Goal: Task Accomplishment & Management: Manage account settings

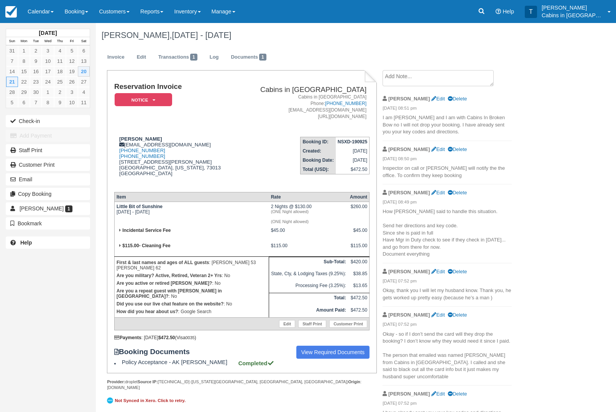
click at [168, 10] on link "Reports" at bounding box center [152, 11] width 34 height 23
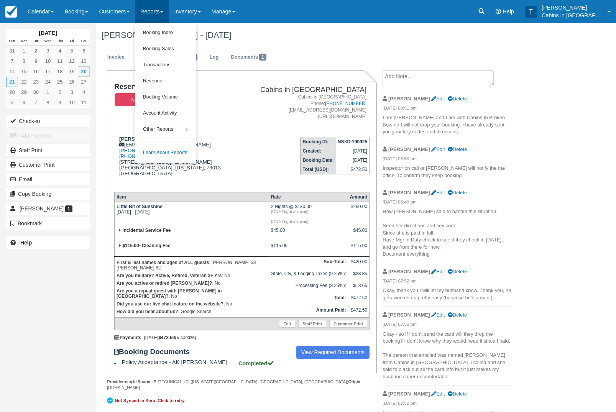
click at [193, 35] on link "Booking Index" at bounding box center [165, 33] width 61 height 16
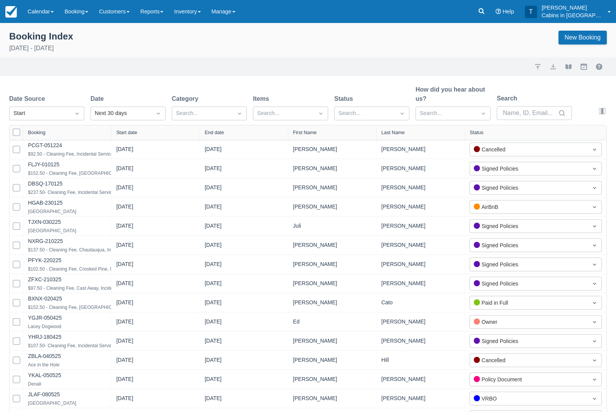
select select "25"
click at [71, 136] on div "Created" at bounding box center [46, 132] width 75 height 15
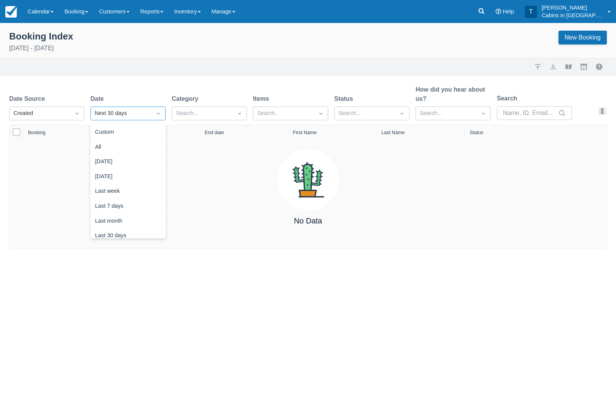
click at [140, 176] on div "Yesterday" at bounding box center [127, 176] width 75 height 15
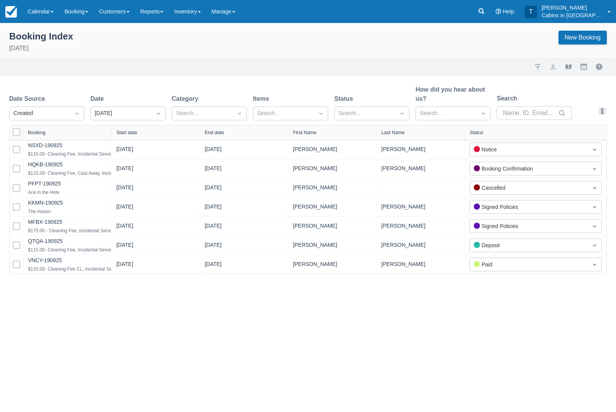
click at [55, 244] on link "QTQA-190925" at bounding box center [45, 241] width 35 height 6
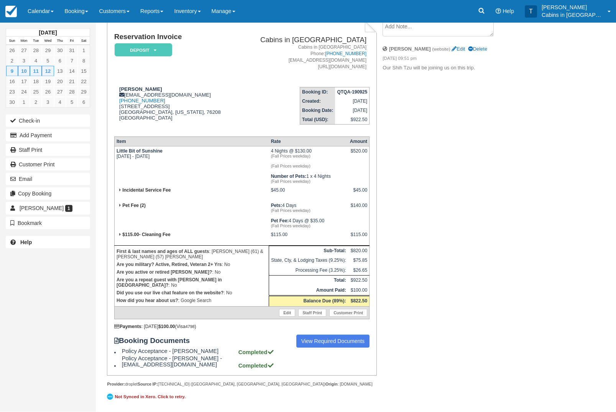
scroll to position [67, 0]
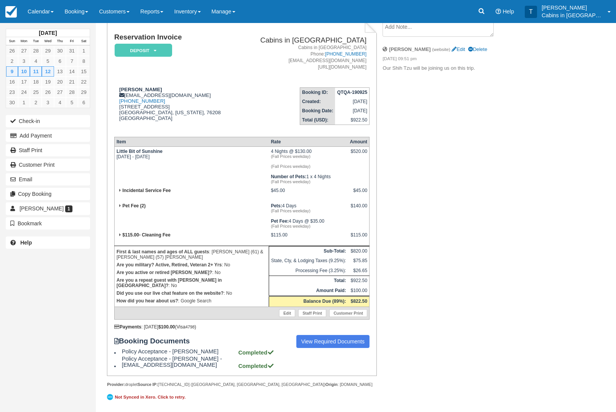
click at [338, 348] on link "View Required Documents" at bounding box center [333, 341] width 74 height 13
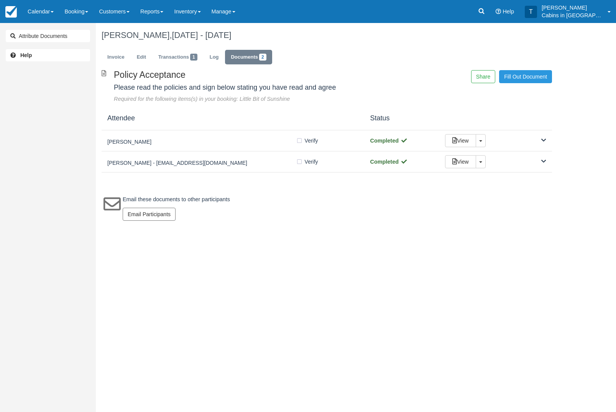
click at [237, 136] on div "[PERSON_NAME]" at bounding box center [201, 140] width 189 height 11
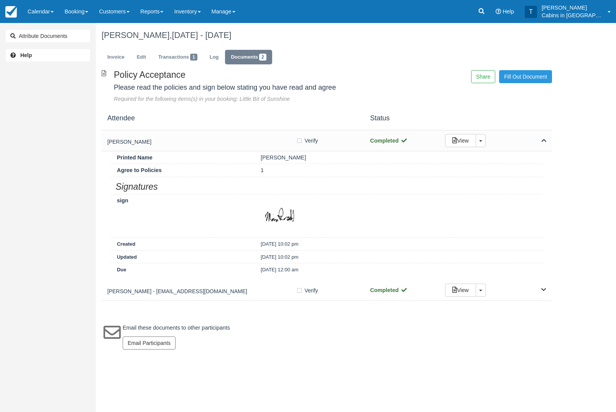
click at [301, 143] on label "Verify Verified" at bounding box center [309, 141] width 27 height 12
checkbox input "true"
click at [248, 290] on h5 "Lindy Russell - lmcrussell5@gmail.com" at bounding box center [201, 292] width 189 height 6
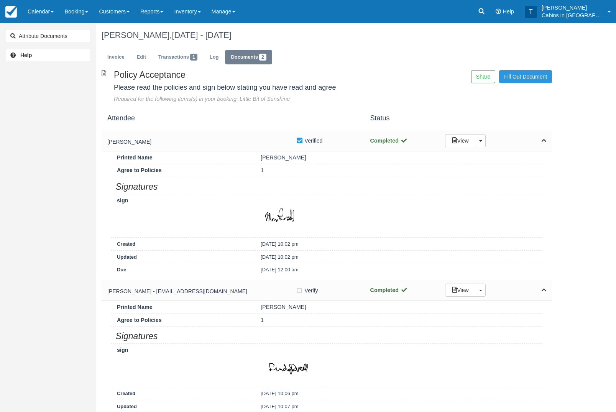
click at [306, 296] on label "Verify Verified" at bounding box center [309, 291] width 27 height 12
checkbox input "true"
click at [114, 50] on link "Invoice" at bounding box center [116, 57] width 29 height 15
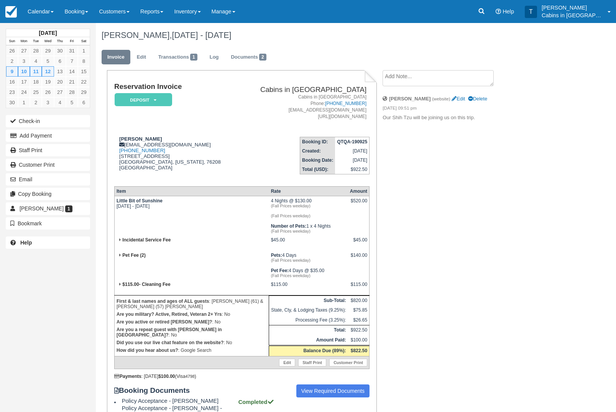
click at [164, 97] on em "Deposit" at bounding box center [144, 99] width 58 height 13
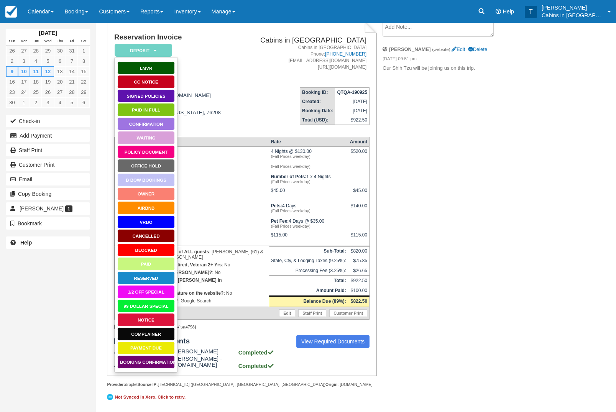
click at [158, 355] on link "Booking Confirmation" at bounding box center [146, 361] width 58 height 13
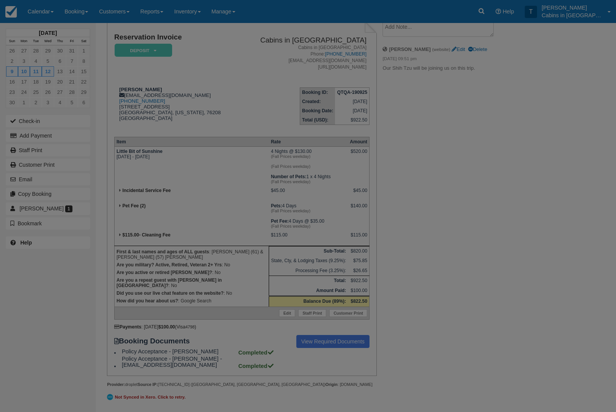
scroll to position [97, 0]
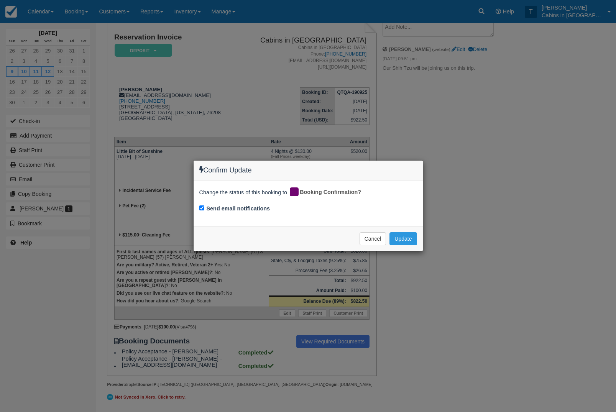
click at [403, 237] on button "Update" at bounding box center [403, 238] width 27 height 13
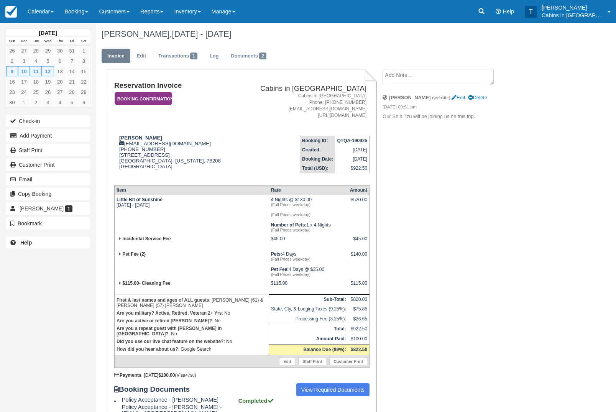
scroll to position [0, 0]
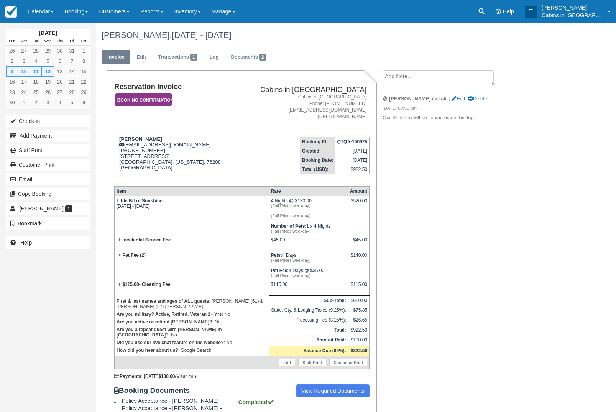
click at [166, 98] on em "Booking Confirmation" at bounding box center [144, 99] width 58 height 13
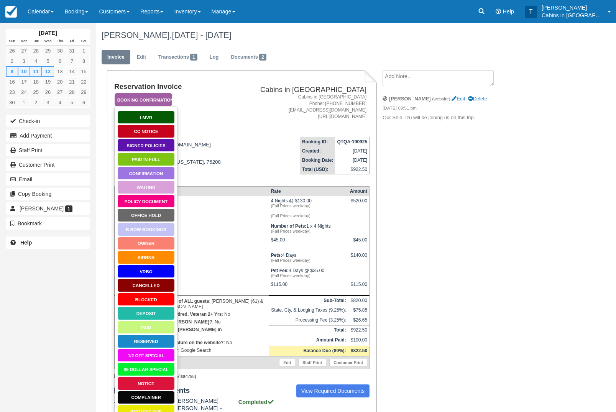
click at [162, 148] on link "Signed Policies" at bounding box center [146, 145] width 58 height 13
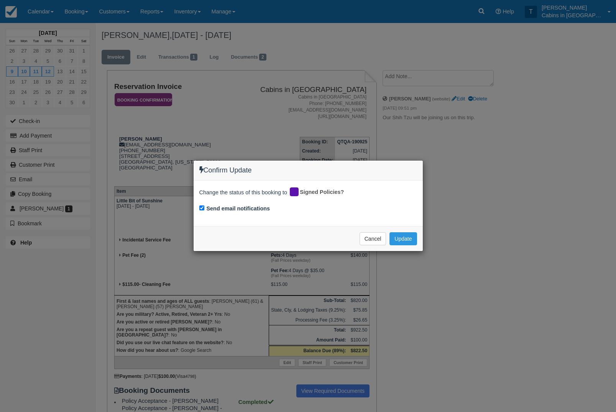
click at [412, 236] on button "Update" at bounding box center [403, 238] width 27 height 13
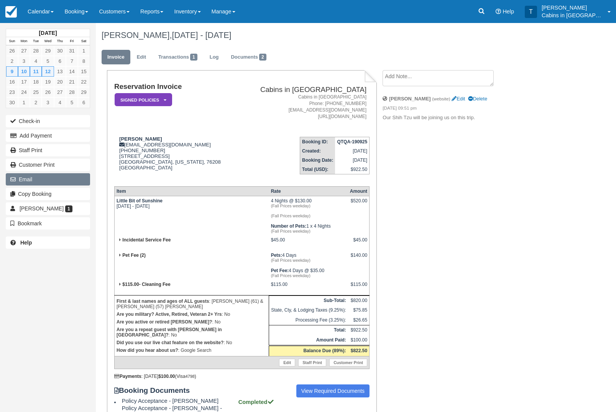
click at [63, 182] on button "Email" at bounding box center [48, 179] width 84 height 12
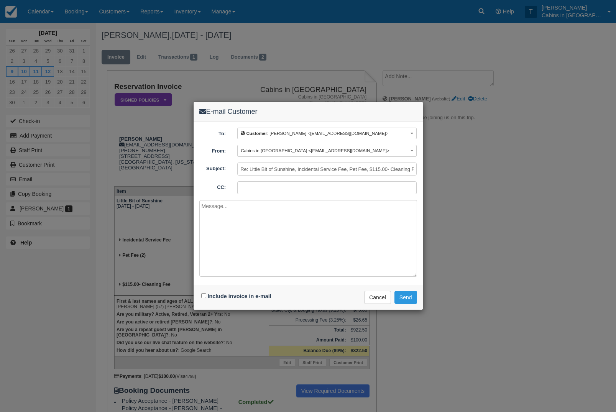
click at [326, 235] on textarea at bounding box center [308, 238] width 218 height 77
paste textarea "Thank you for choosing Cabins in [GEOGRAPHIC_DATA] for your vacation needs. To …"
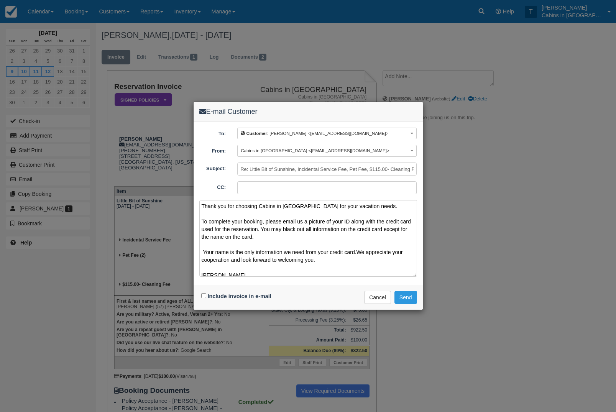
scroll to position [12, 0]
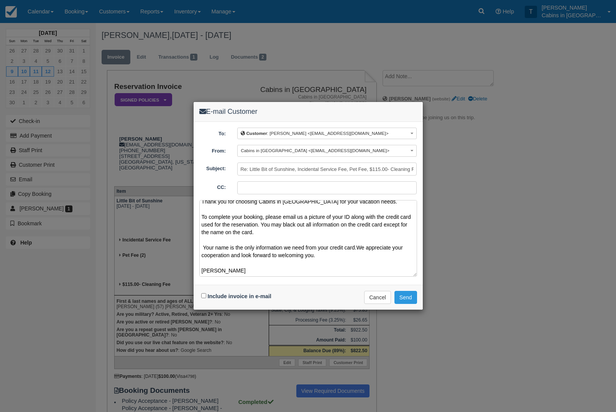
type textarea "Thank you for choosing Cabins in [GEOGRAPHIC_DATA] for your vacation needs. To …"
click at [204, 298] on input "Include invoice in e-mail" at bounding box center [203, 295] width 5 height 5
checkbox input "true"
click at [411, 299] on button "Send" at bounding box center [406, 297] width 23 height 13
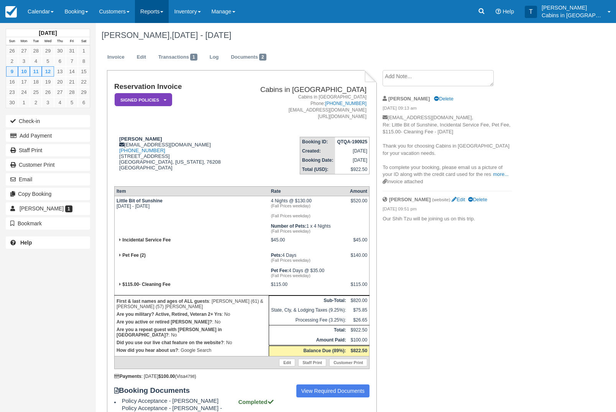
click at [162, 12] on link "Reports" at bounding box center [152, 11] width 34 height 23
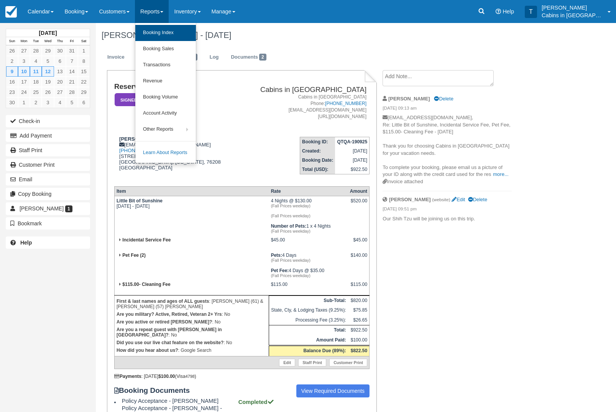
click at [193, 35] on link "Booking Index" at bounding box center [165, 33] width 61 height 16
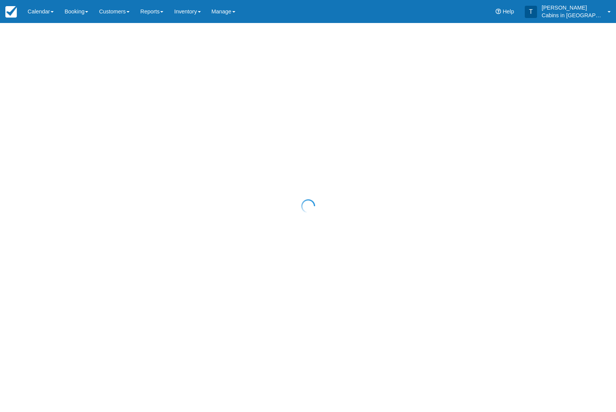
select select "25"
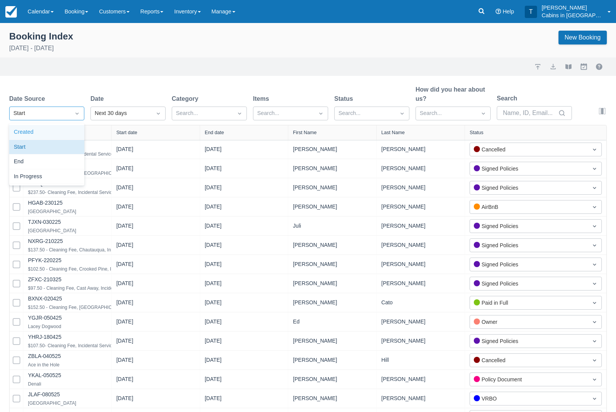
click at [77, 138] on div "Created" at bounding box center [46, 132] width 75 height 15
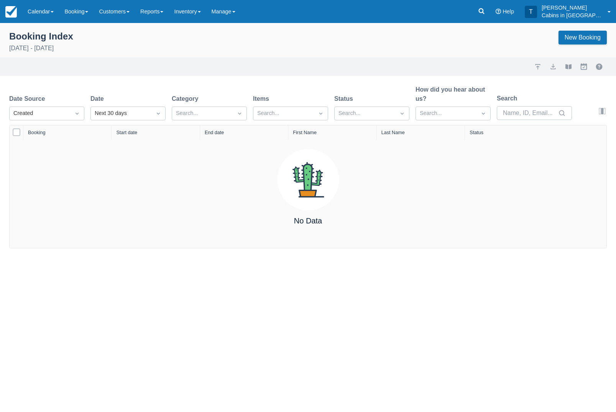
click at [166, 109] on div "Date Source Created Date Next 30 days Category Search... Items Search... Status…" at bounding box center [293, 105] width 569 height 40
click at [145, 178] on div "Yesterday" at bounding box center [127, 176] width 75 height 15
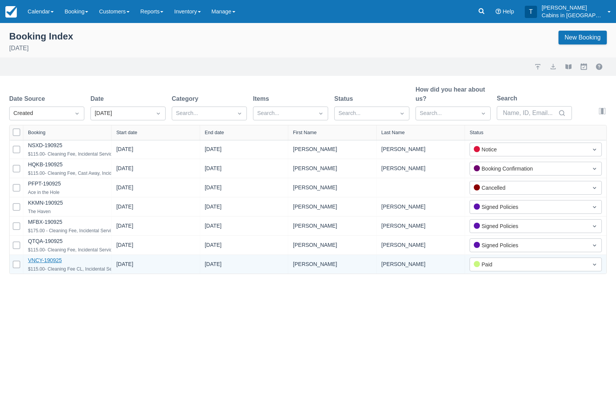
click at [62, 263] on link "VNCY-190925" at bounding box center [45, 260] width 34 height 6
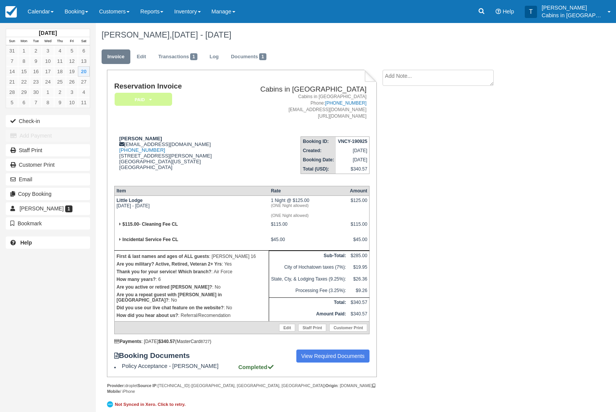
scroll to position [14, 0]
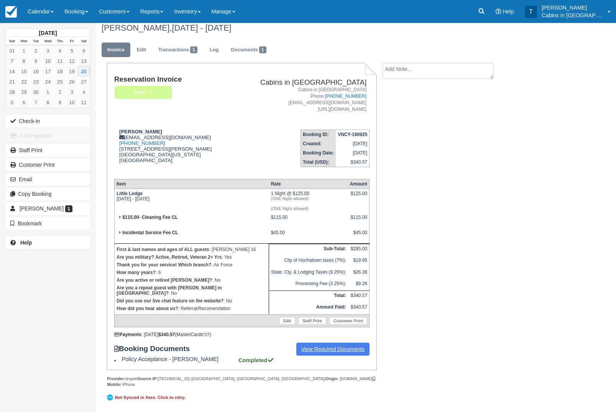
click at [337, 356] on link "View Required Documents" at bounding box center [333, 349] width 74 height 13
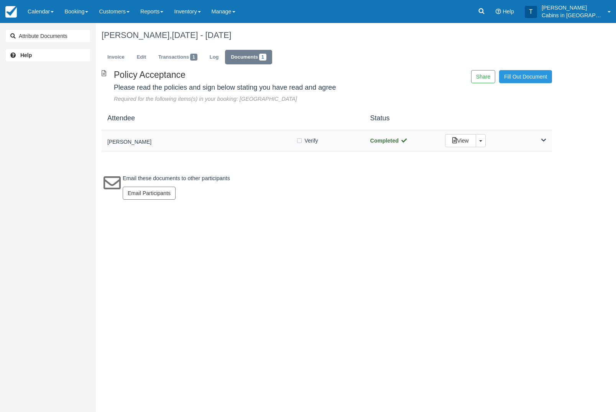
click at [228, 138] on div "[PERSON_NAME]" at bounding box center [201, 140] width 189 height 11
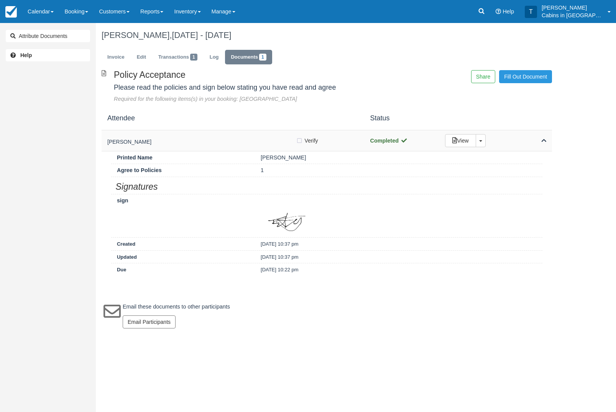
click at [301, 144] on label "Verify Verified" at bounding box center [309, 141] width 27 height 12
checkbox input "true"
click at [123, 59] on link "Invoice" at bounding box center [116, 57] width 29 height 15
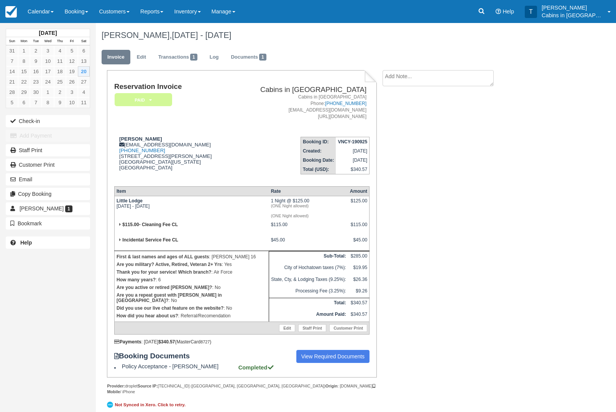
click at [159, 97] on em "Paid" at bounding box center [144, 99] width 58 height 13
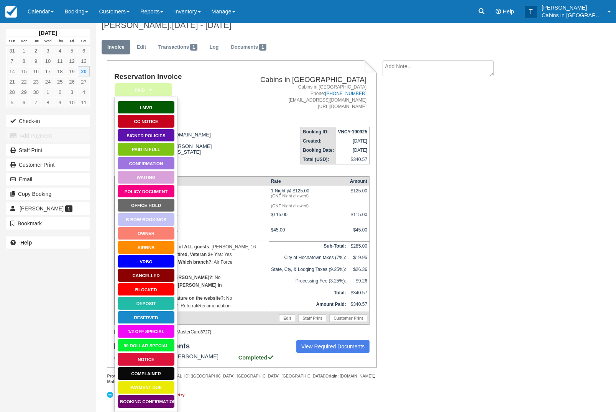
scroll to position [14, 0]
click at [166, 398] on link "Booking Confirmation" at bounding box center [146, 401] width 58 height 13
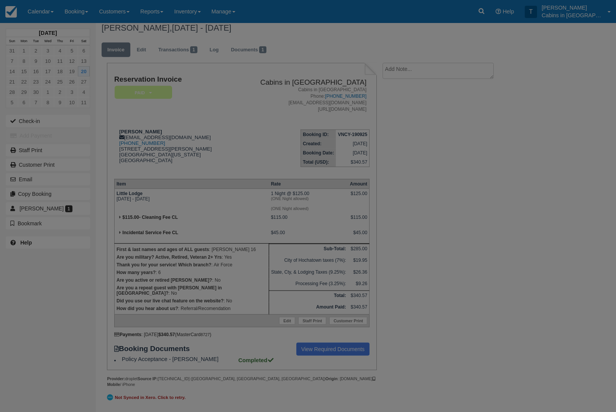
scroll to position [44, 0]
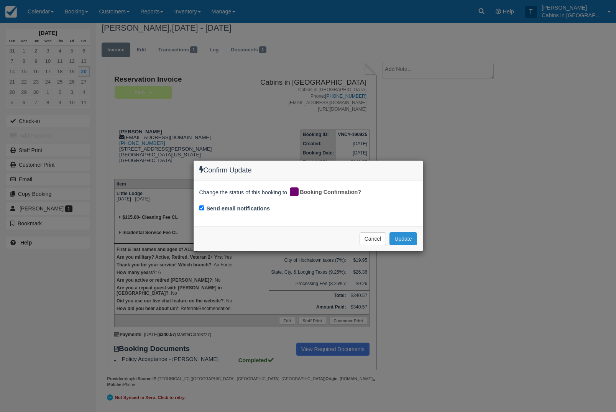
click at [410, 238] on button "Update" at bounding box center [403, 238] width 27 height 13
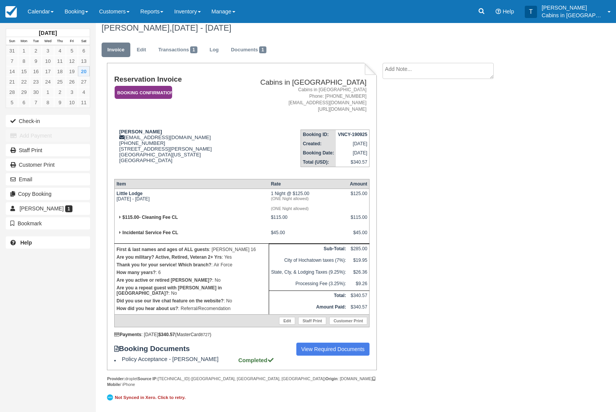
scroll to position [0, 0]
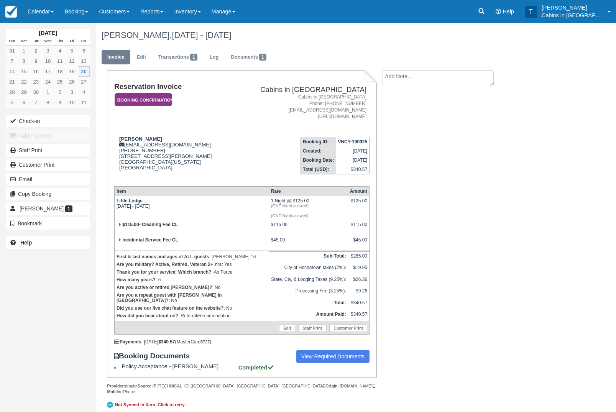
click at [164, 104] on em "Booking Confirmation" at bounding box center [144, 99] width 58 height 13
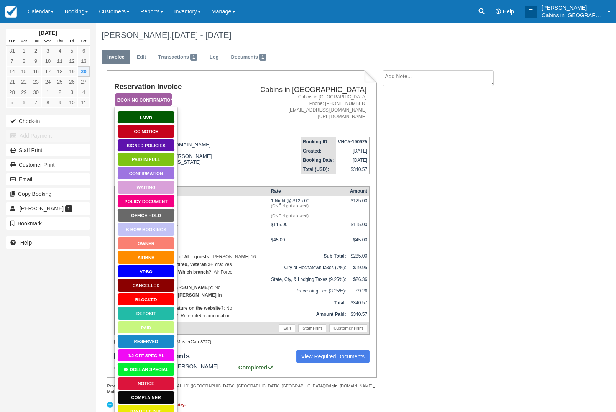
click at [159, 147] on link "Signed Policies" at bounding box center [146, 145] width 58 height 13
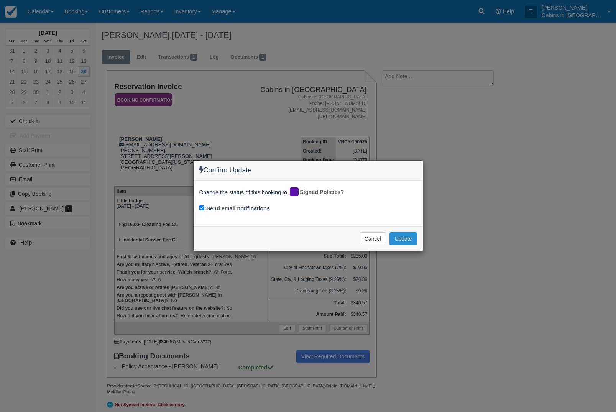
click at [402, 238] on button "Update" at bounding box center [403, 238] width 27 height 13
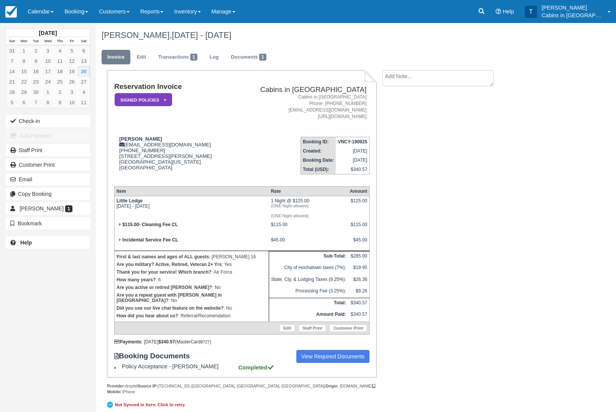
scroll to position [14, 0]
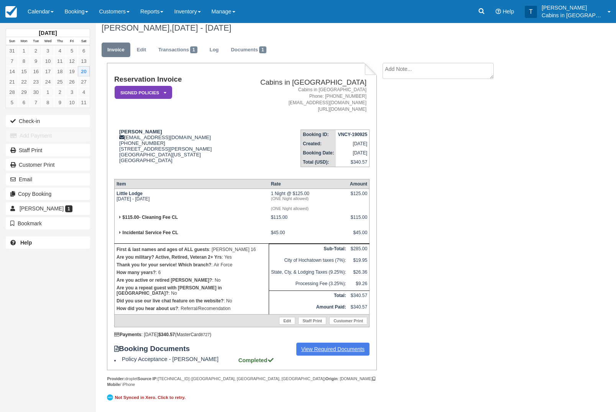
click at [327, 356] on link "View Required Documents" at bounding box center [333, 349] width 74 height 13
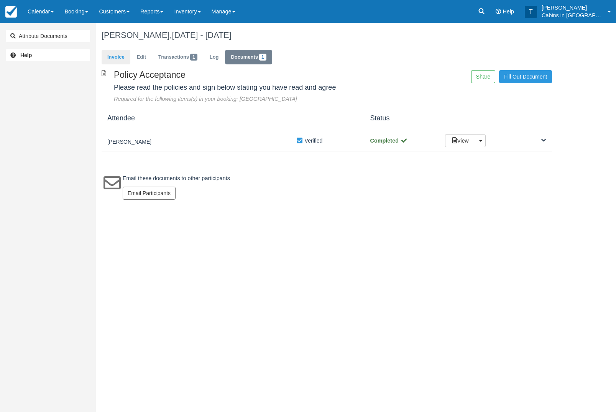
click at [120, 54] on link "Invoice" at bounding box center [116, 57] width 29 height 15
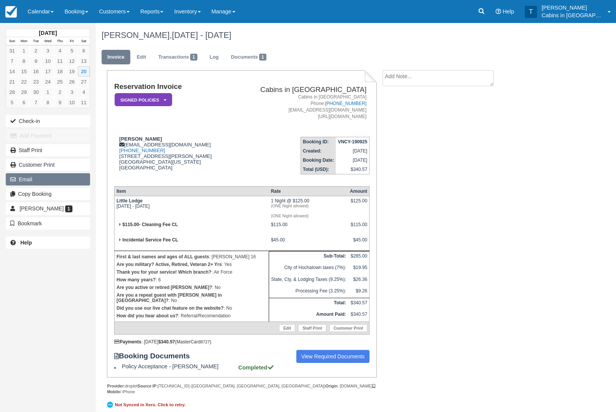
click at [63, 183] on button "Email" at bounding box center [48, 179] width 84 height 12
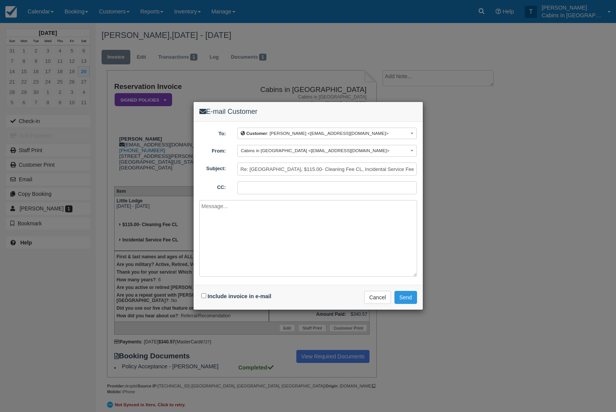
click at [268, 231] on textarea at bounding box center [308, 238] width 218 height 77
paste textarea "Thank you for choosing Cabins in [GEOGRAPHIC_DATA] for your vacation needs. To …"
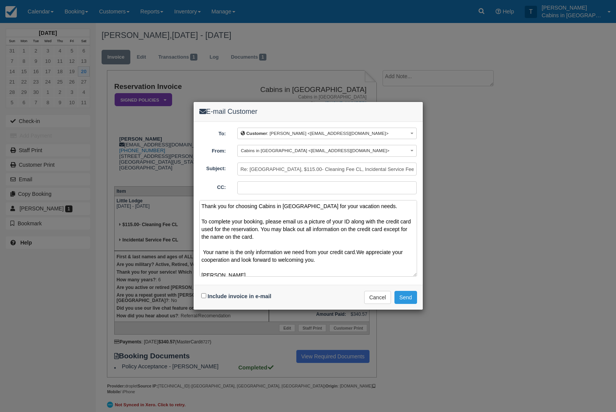
scroll to position [12, 0]
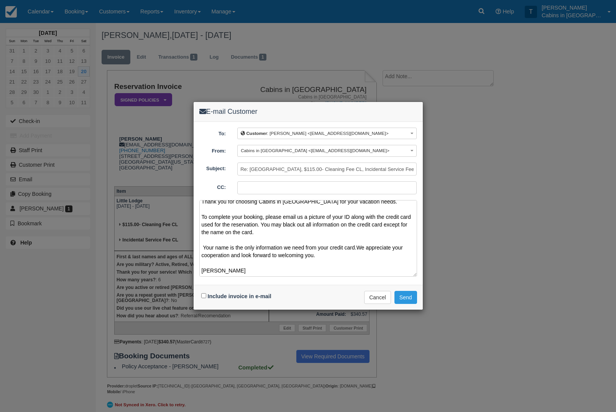
type textarea "Thank you for choosing Cabins in [GEOGRAPHIC_DATA] for your vacation needs. To …"
click at [202, 295] on input "Include invoice in e-mail" at bounding box center [203, 295] width 5 height 5
checkbox input "true"
click at [401, 299] on button "Send" at bounding box center [406, 297] width 23 height 13
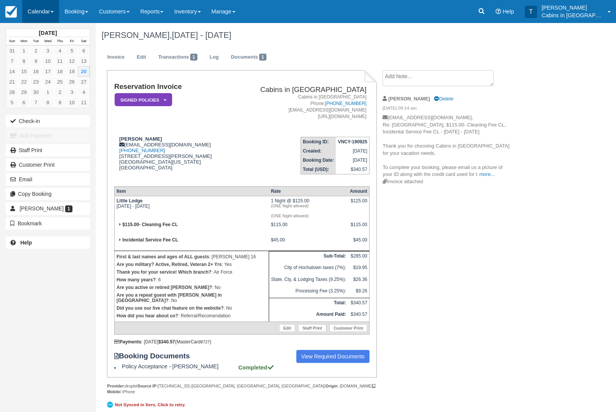
click at [47, 11] on link "Calendar" at bounding box center [40, 11] width 37 height 23
click at [69, 48] on link "Customer" at bounding box center [53, 49] width 61 height 16
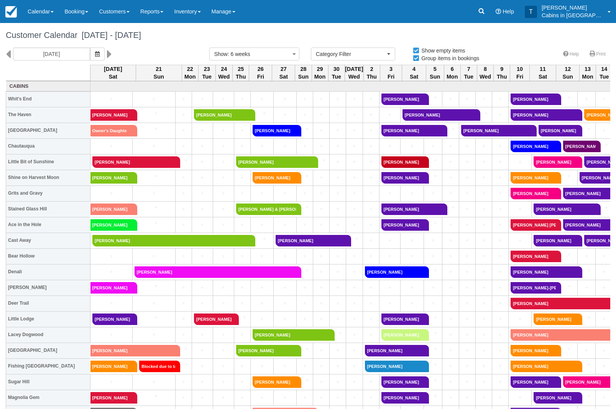
select select
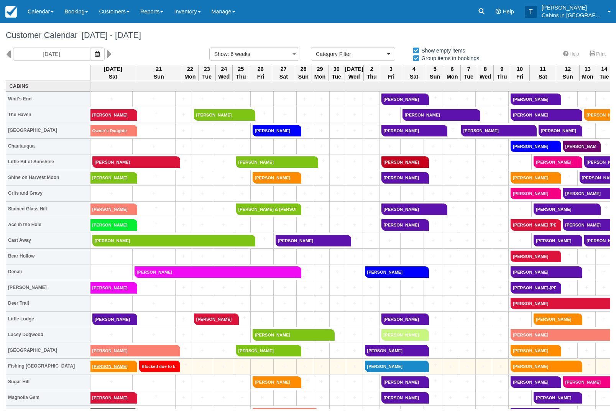
click at [117, 369] on link "Amy Wright" at bounding box center [111, 367] width 42 height 12
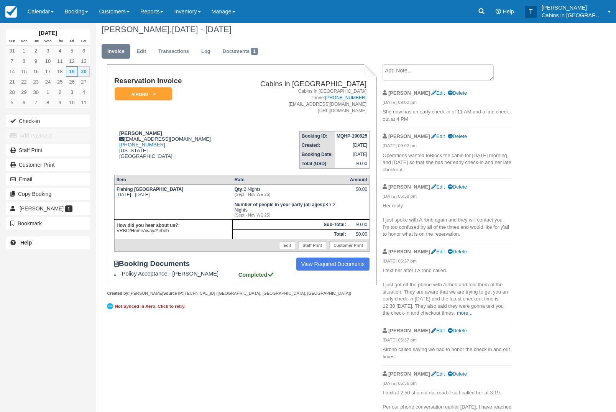
scroll to position [7, 0]
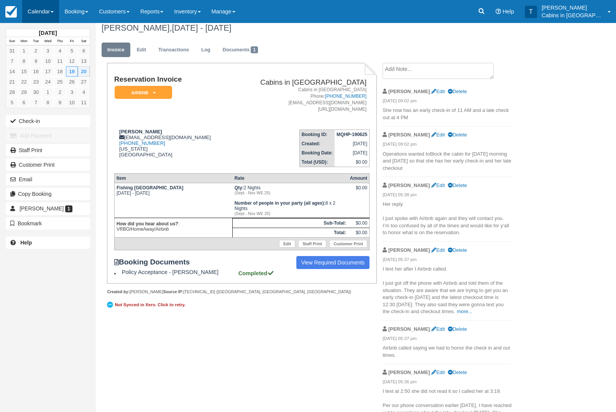
click at [51, 12] on link "Calendar" at bounding box center [40, 11] width 37 height 23
click at [72, 48] on link "Customer" at bounding box center [53, 49] width 61 height 16
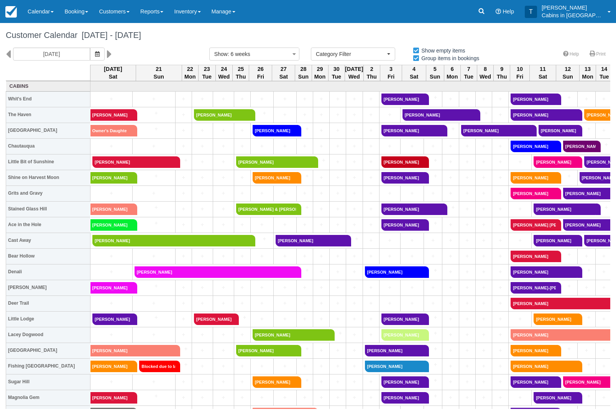
select select
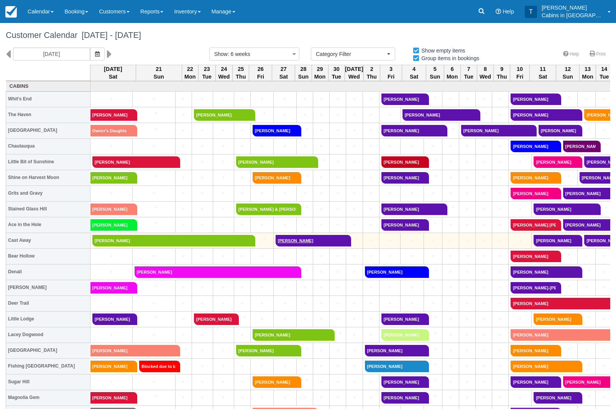
click at [304, 242] on link "[PERSON_NAME]" at bounding box center [311, 241] width 71 height 12
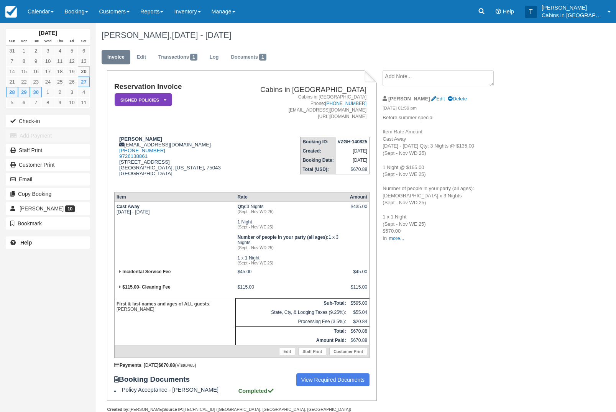
click at [154, 102] on em "Signed Policies" at bounding box center [144, 99] width 58 height 13
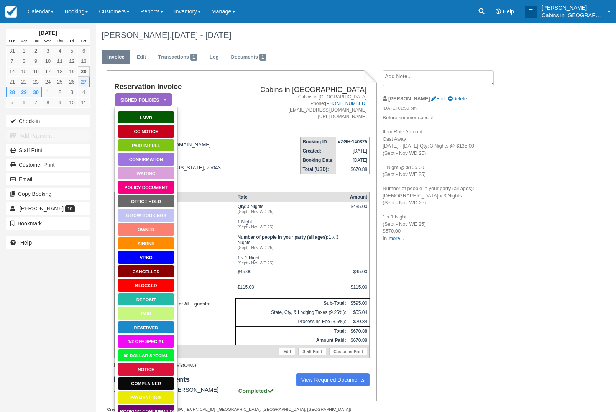
click at [161, 146] on link "Paid in Full" at bounding box center [146, 145] width 58 height 13
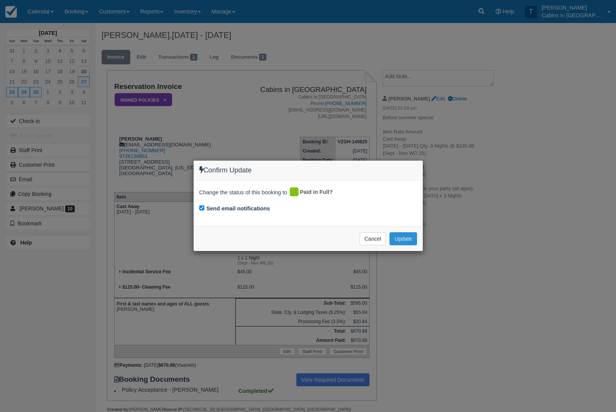
click at [408, 237] on button "Update" at bounding box center [403, 238] width 27 height 13
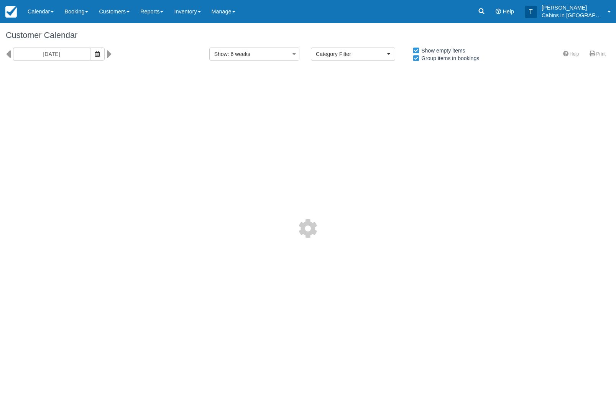
select select
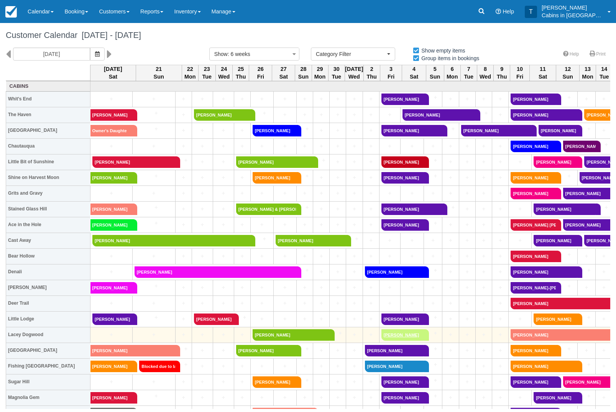
click at [417, 333] on link "[PERSON_NAME]" at bounding box center [402, 335] width 43 height 12
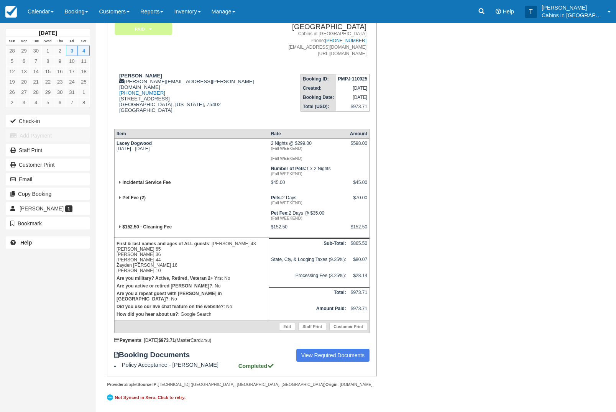
scroll to position [77, 0]
click at [344, 362] on link "View Required Documents" at bounding box center [333, 355] width 74 height 13
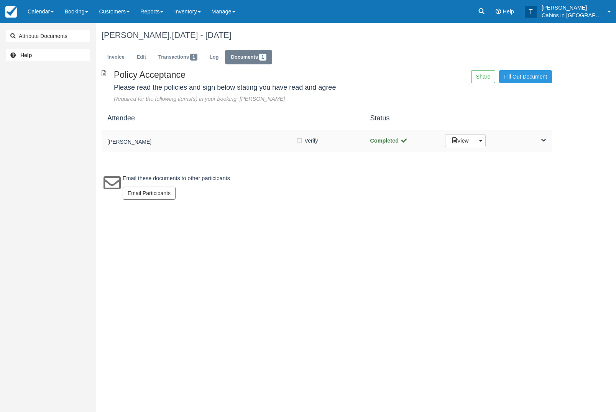
click at [191, 145] on h5 "[PERSON_NAME]" at bounding box center [201, 142] width 189 height 6
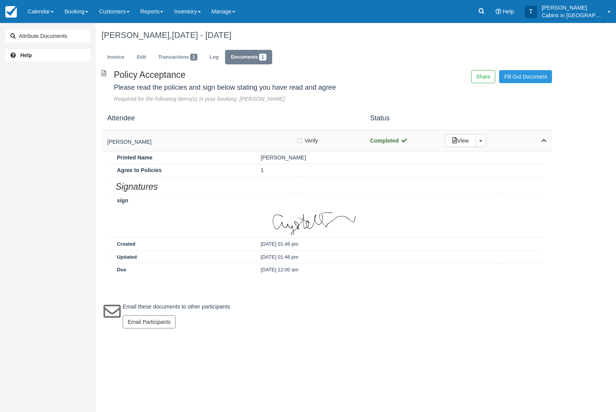
click at [298, 141] on label "Verify Verified" at bounding box center [309, 141] width 27 height 12
checkbox input "true"
click at [122, 59] on link "Invoice" at bounding box center [116, 57] width 29 height 15
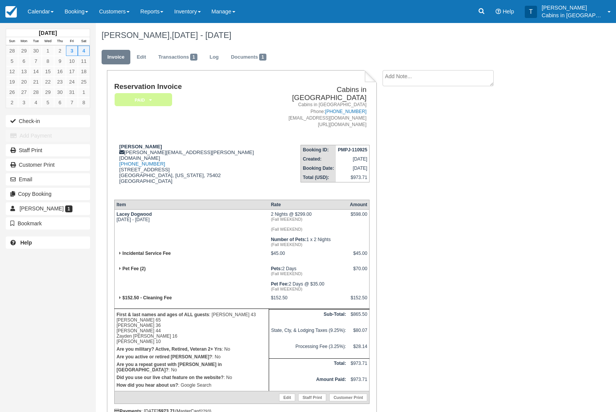
click at [154, 99] on em "Paid" at bounding box center [144, 99] width 58 height 13
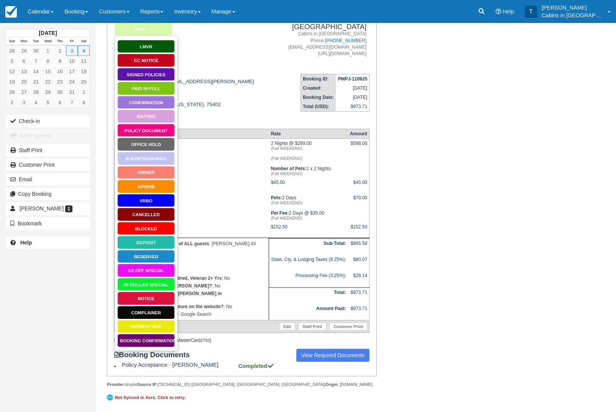
click at [154, 335] on link "Booking Confirmation" at bounding box center [146, 340] width 58 height 13
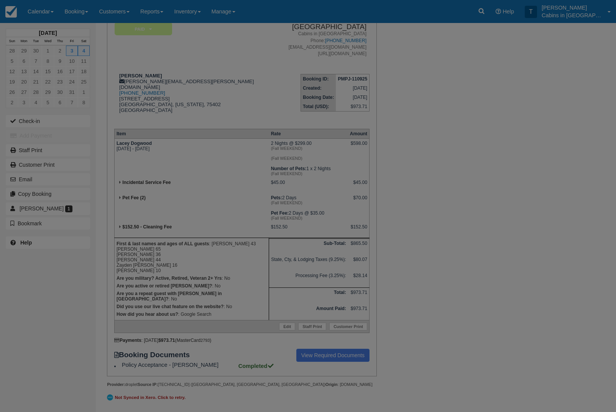
scroll to position [107, 0]
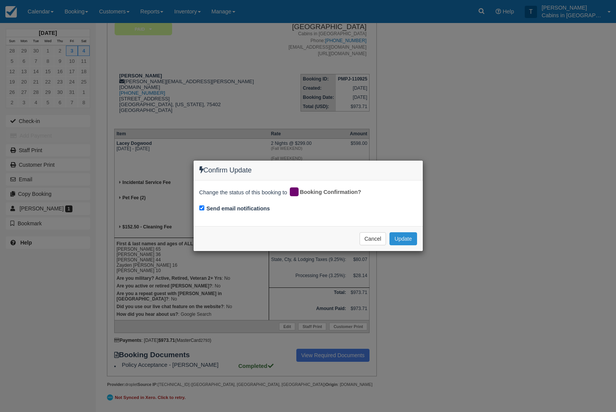
click at [410, 237] on button "Update" at bounding box center [403, 238] width 27 height 13
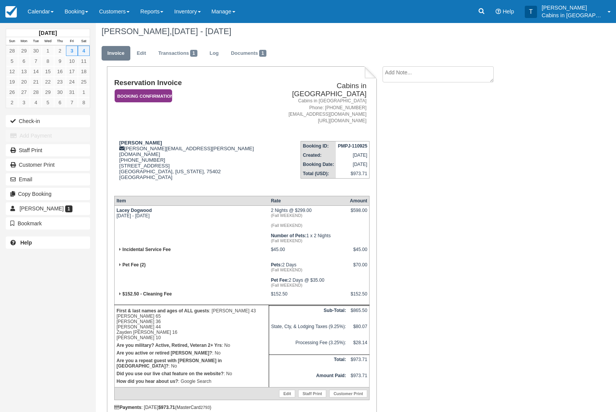
scroll to position [0, 0]
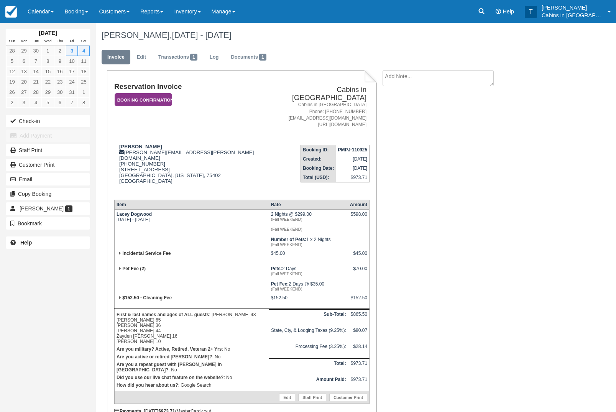
click at [159, 97] on em "Booking Confirmation" at bounding box center [144, 99] width 58 height 13
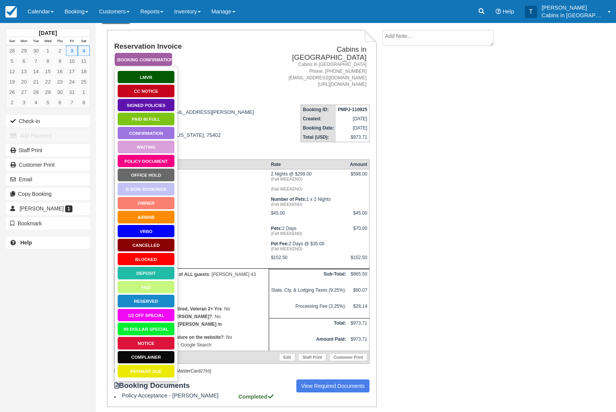
scroll to position [37, 0]
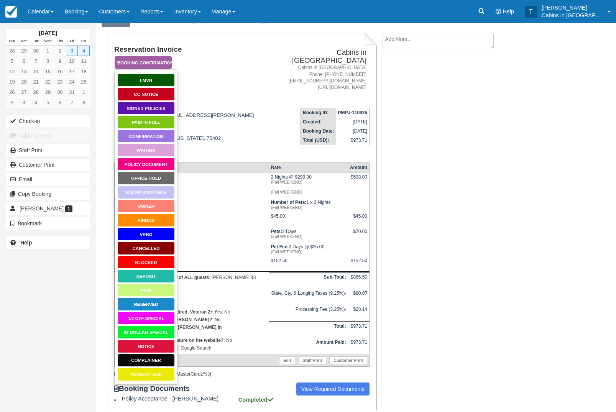
click at [163, 105] on link "Signed Policies" at bounding box center [146, 108] width 58 height 13
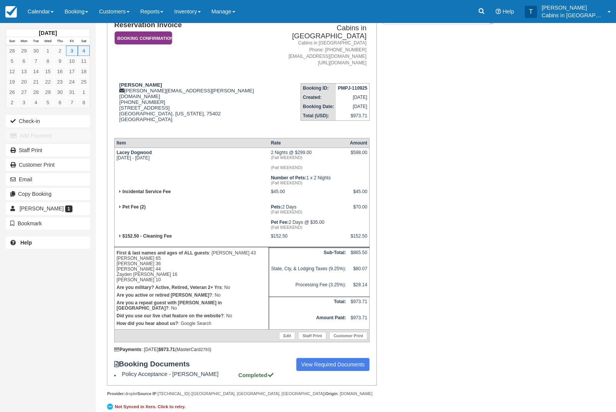
scroll to position [67, 0]
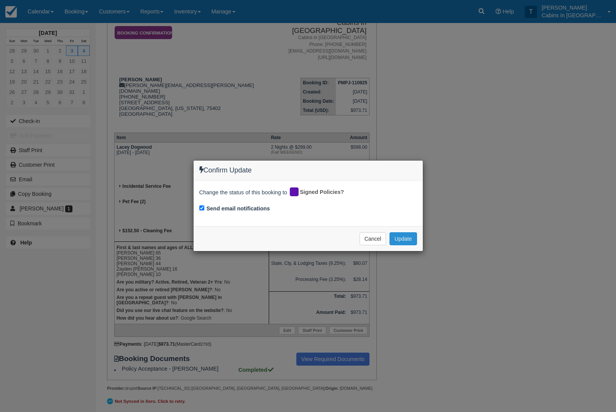
click at [412, 238] on button "Update" at bounding box center [403, 238] width 27 height 13
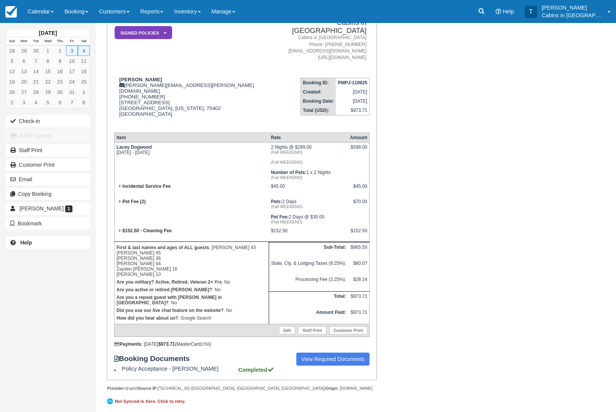
scroll to position [0, 0]
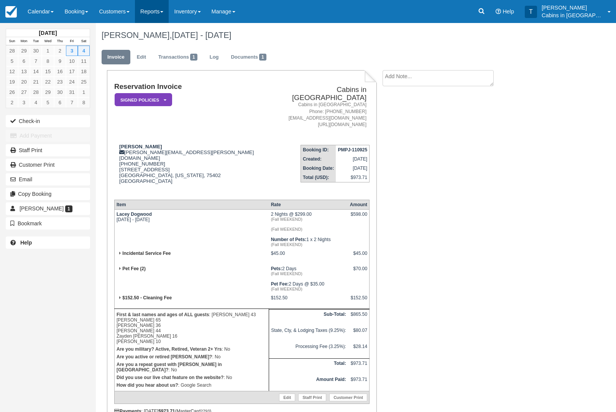
click at [163, 6] on link "Reports" at bounding box center [152, 11] width 34 height 23
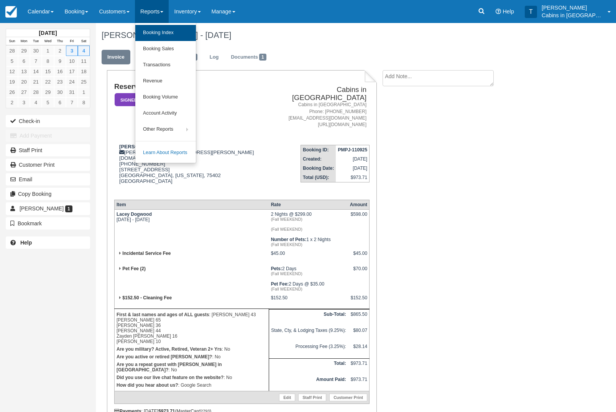
click at [192, 31] on link "Booking Index" at bounding box center [165, 33] width 61 height 16
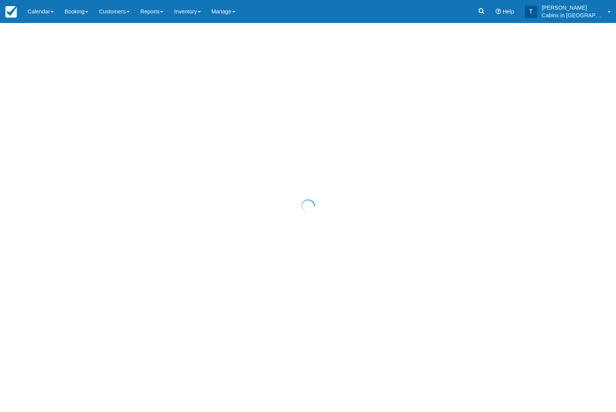
select select "25"
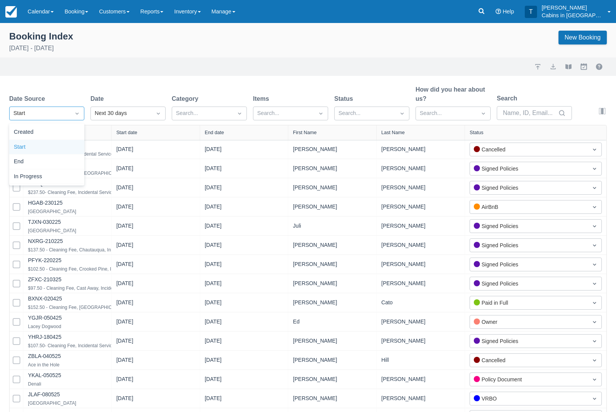
click at [65, 140] on div "Start" at bounding box center [46, 147] width 75 height 15
click at [67, 133] on div "Created" at bounding box center [46, 132] width 75 height 15
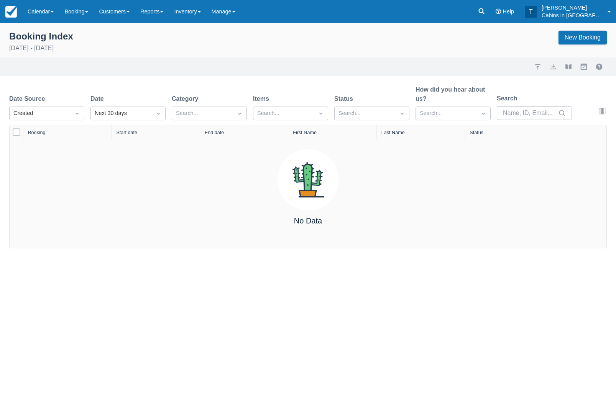
click at [164, 100] on div "Date" at bounding box center [127, 98] width 75 height 9
click at [140, 148] on div "All - past" at bounding box center [127, 150] width 75 height 15
select select "25"
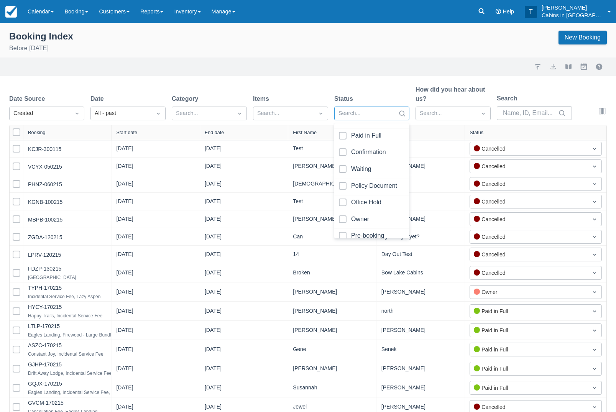
scroll to position [49, 0]
click at [345, 148] on div at bounding box center [372, 151] width 66 height 10
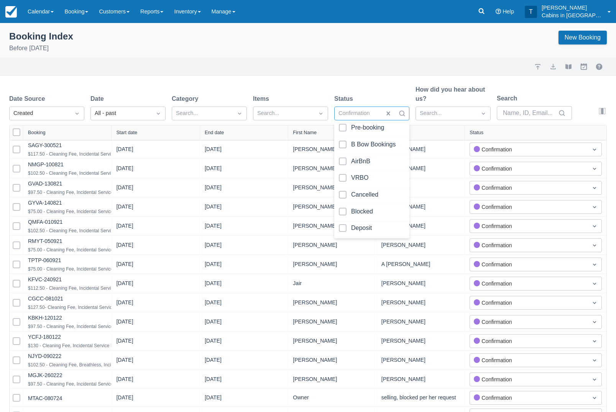
scroll to position [155, 0]
click at [345, 226] on div at bounding box center [372, 229] width 66 height 10
select select "25"
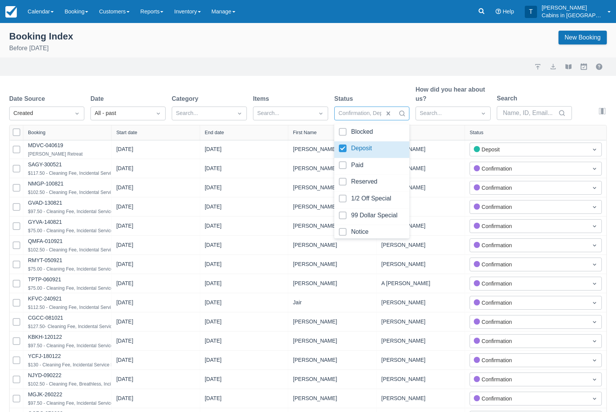
scroll to position [235, 0]
click at [347, 161] on div at bounding box center [372, 166] width 66 height 10
select select "25"
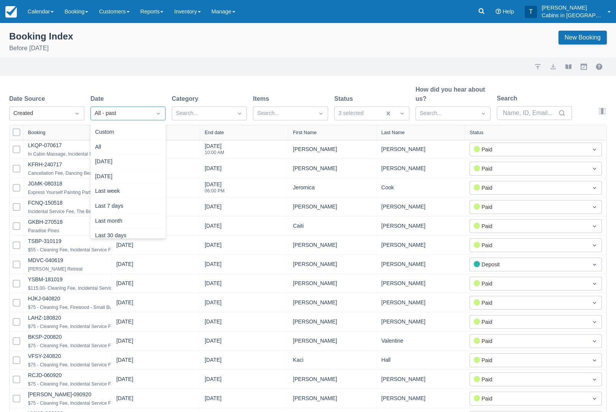
scroll to position [26, 0]
click at [135, 199] on div "Last month" at bounding box center [127, 195] width 75 height 15
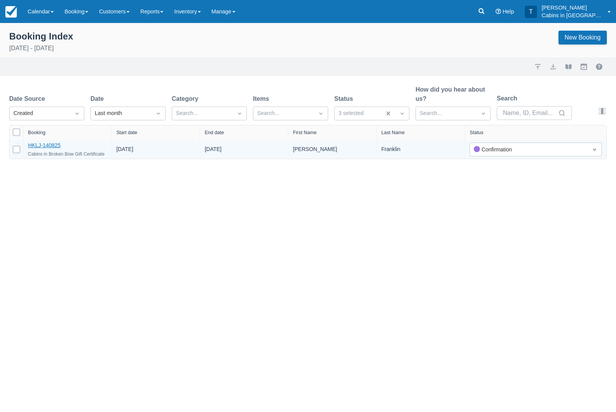
click at [61, 146] on link "HKLJ-140825" at bounding box center [44, 145] width 33 height 6
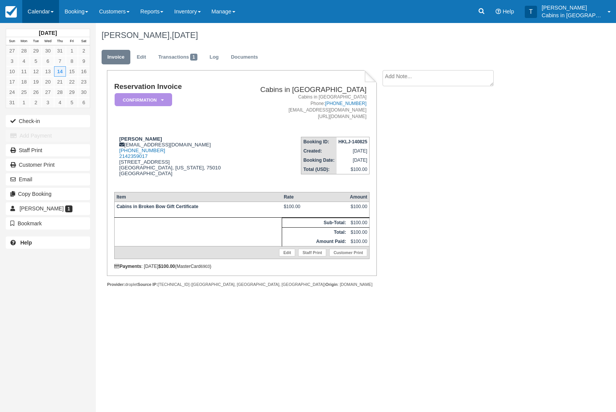
click at [49, 9] on link "Calendar" at bounding box center [40, 11] width 37 height 23
click at [71, 46] on link "Customer" at bounding box center [53, 49] width 61 height 16
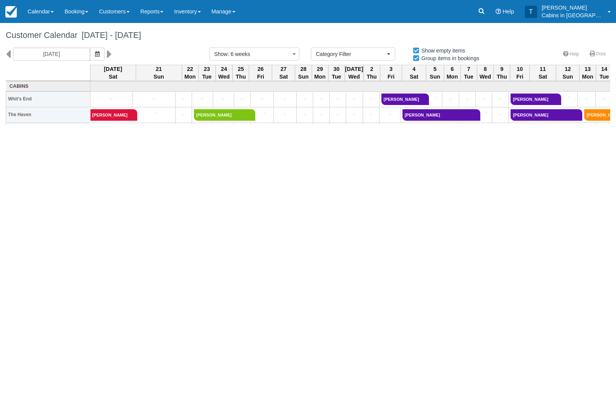
select select
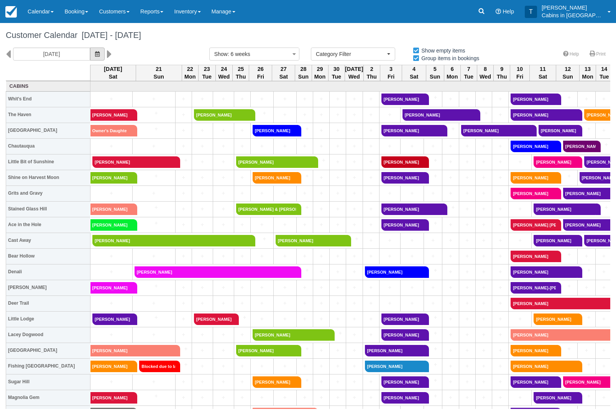
click at [95, 55] on icon "button" at bounding box center [97, 53] width 5 height 5
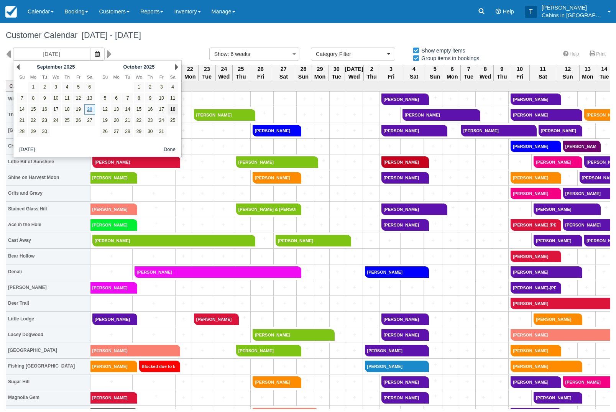
click at [172, 107] on link "18" at bounding box center [173, 109] width 10 height 10
type input "10/18/25"
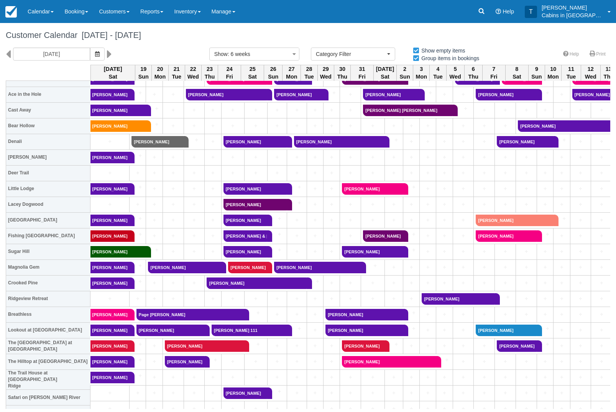
scroll to position [130, 0]
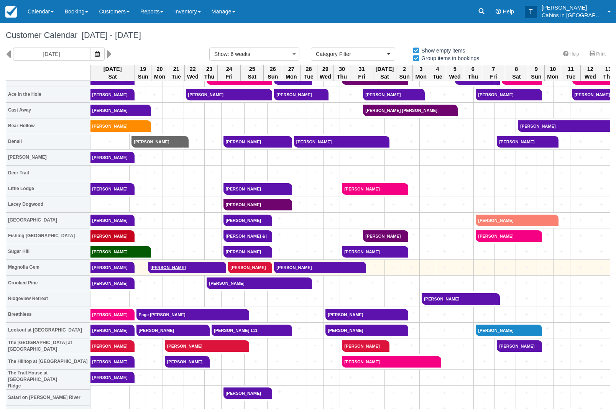
click at [174, 269] on link "[PERSON_NAME]" at bounding box center [184, 268] width 73 height 12
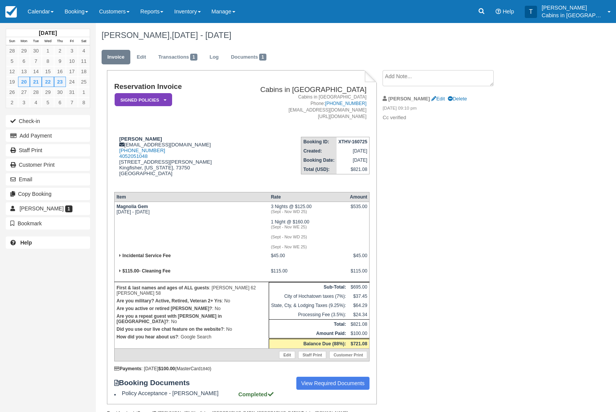
click at [431, 73] on textarea at bounding box center [438, 78] width 111 height 16
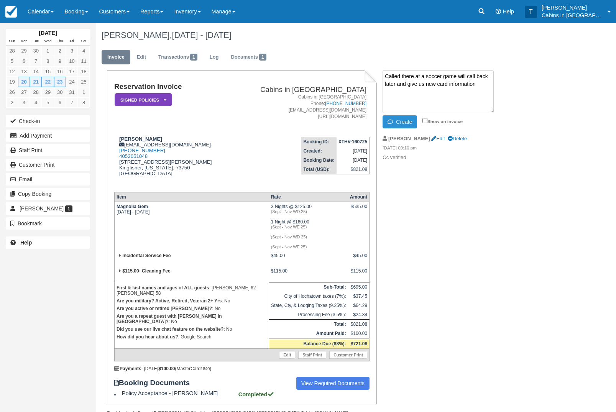
type textarea "Called there at a soccer game will call back later and give us new card informa…"
click at [400, 123] on button "Create" at bounding box center [400, 121] width 35 height 13
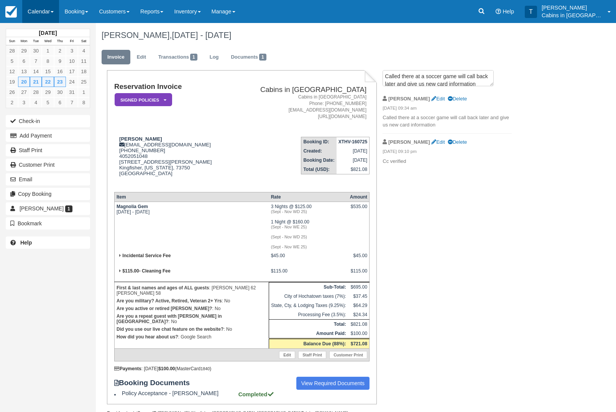
click at [52, 10] on link "Calendar" at bounding box center [40, 11] width 37 height 23
click at [58, 53] on link "Customer" at bounding box center [53, 49] width 61 height 16
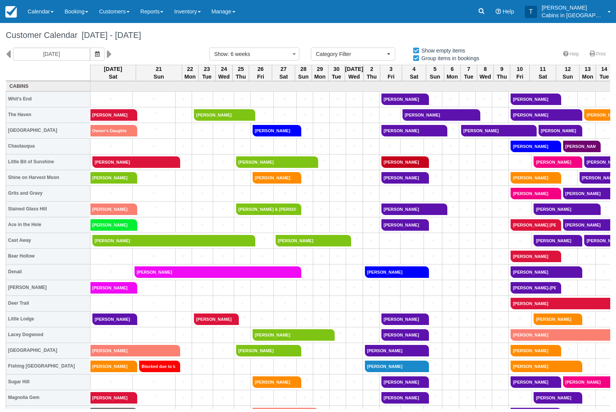
select select
click at [95, 54] on icon "button" at bounding box center [97, 53] width 5 height 5
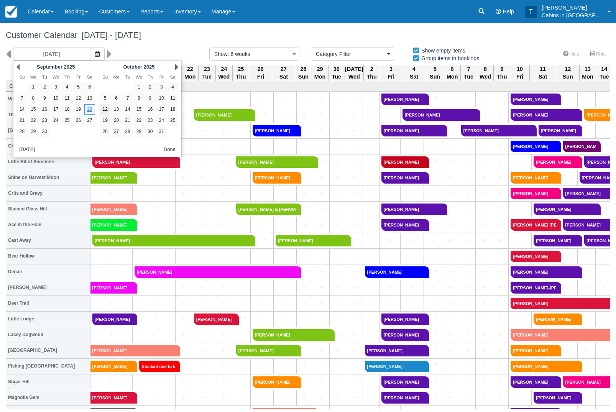
click at [108, 115] on link "12" at bounding box center [105, 109] width 10 height 10
type input "10/12/25"
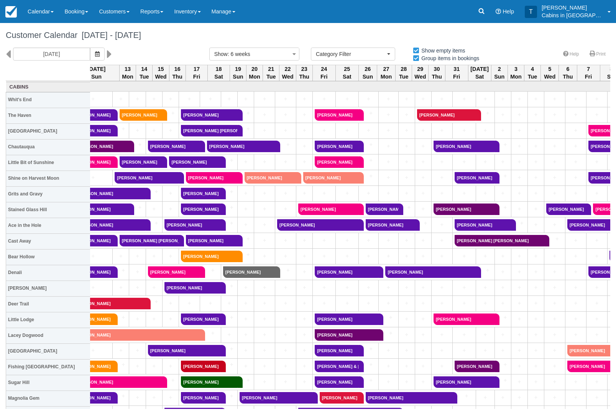
scroll to position [0, 17]
